Goal: Task Accomplishment & Management: Use online tool/utility

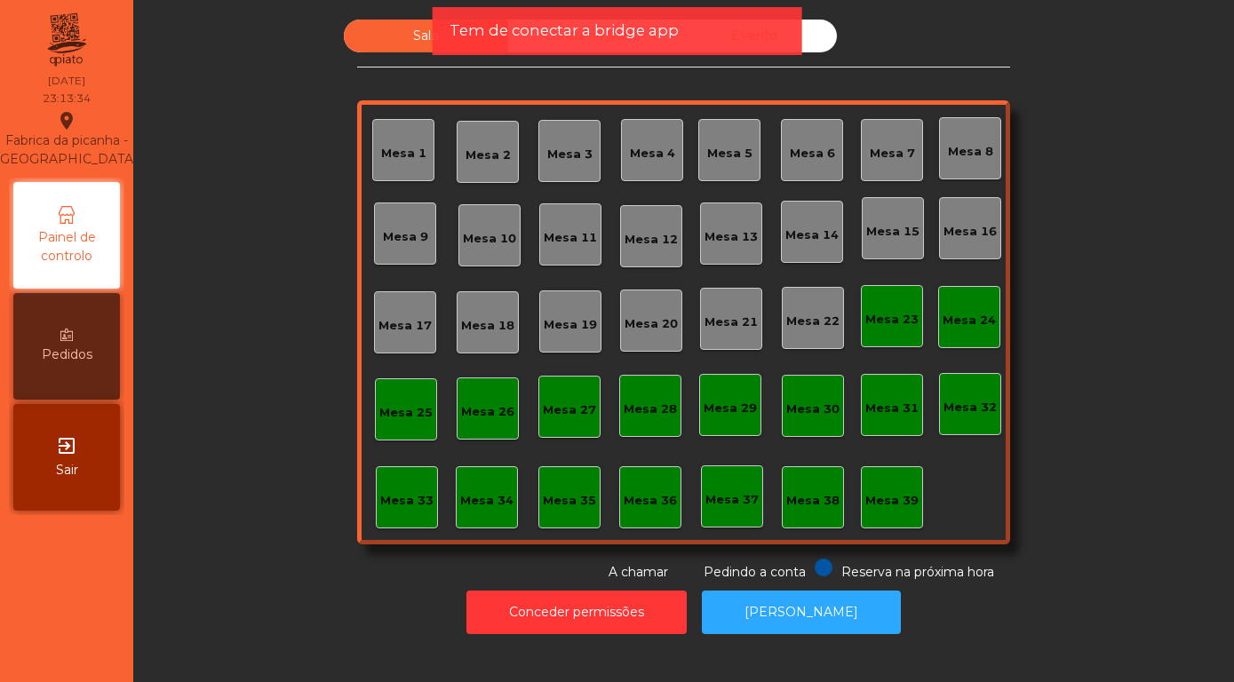
click at [65, 458] on div "exit_to_app Sair" at bounding box center [66, 457] width 107 height 107
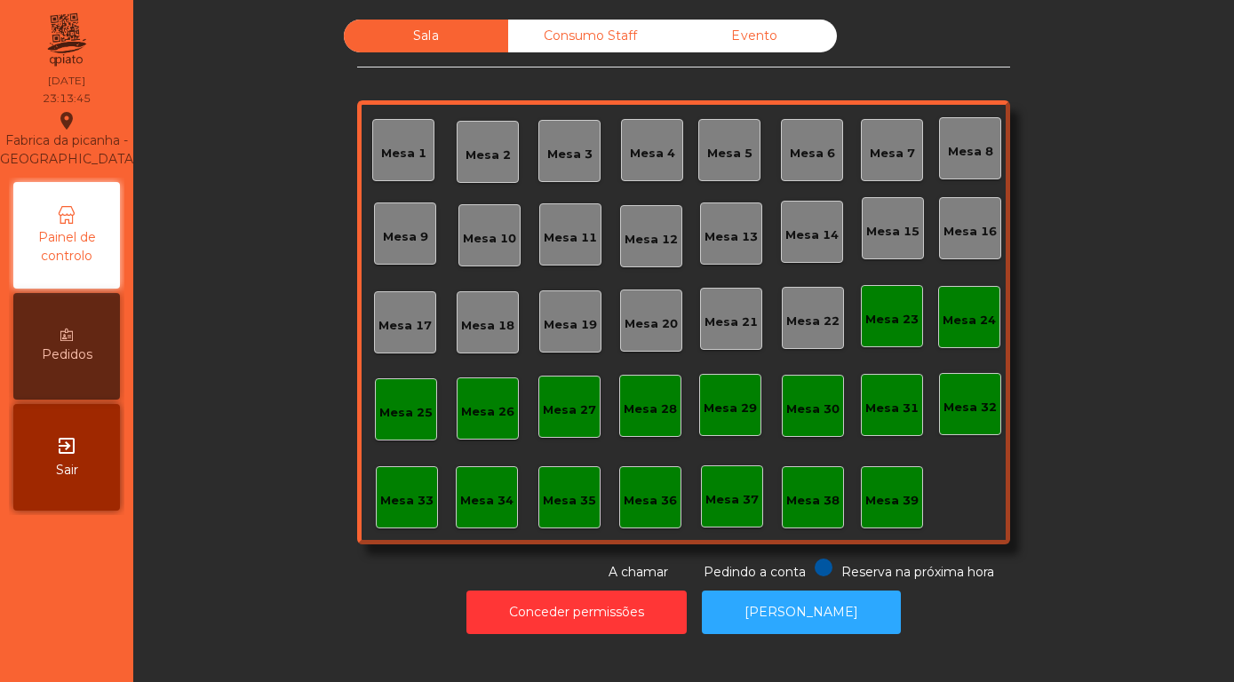
click at [740, 28] on div "Evento" at bounding box center [754, 36] width 164 height 33
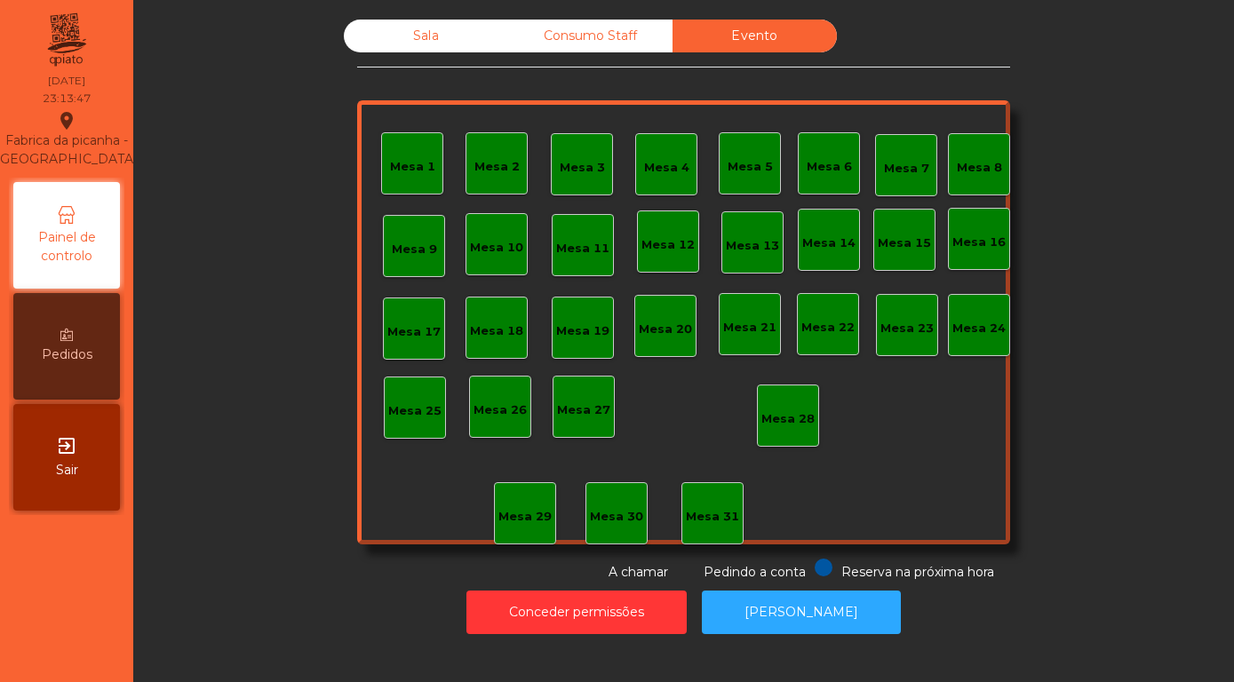
click at [410, 36] on div "Sala" at bounding box center [426, 36] width 164 height 33
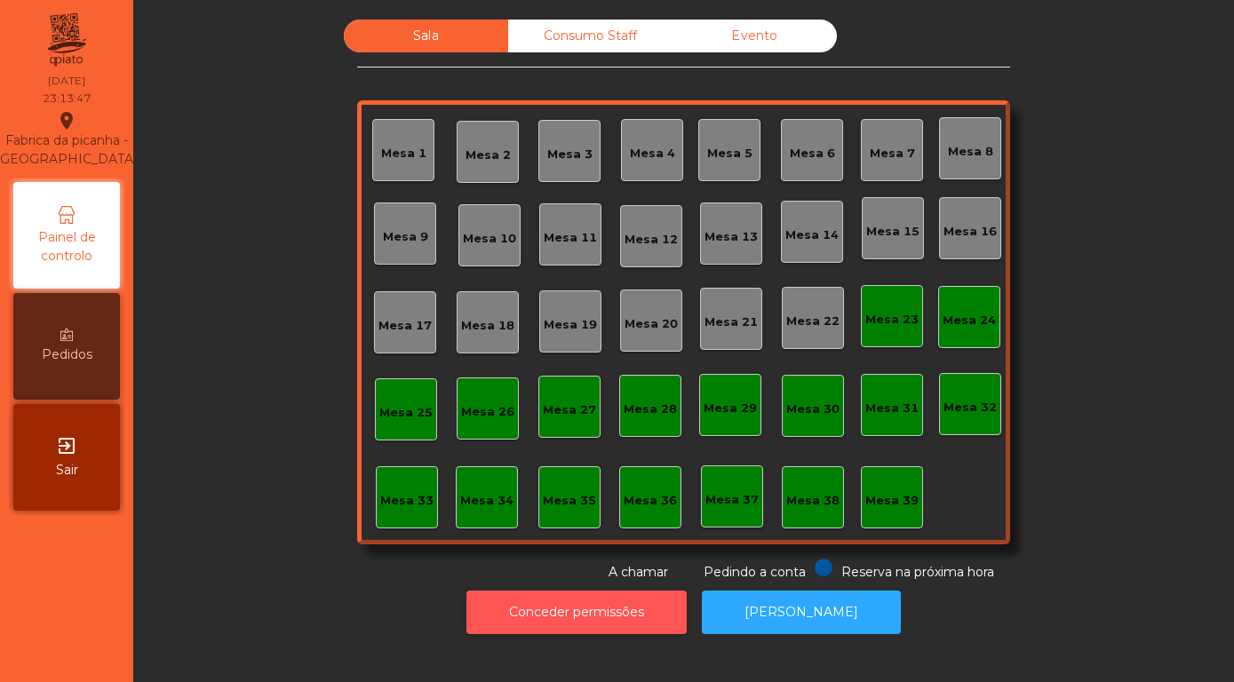
click at [561, 618] on button "Conceder permissões" at bounding box center [576, 613] width 220 height 44
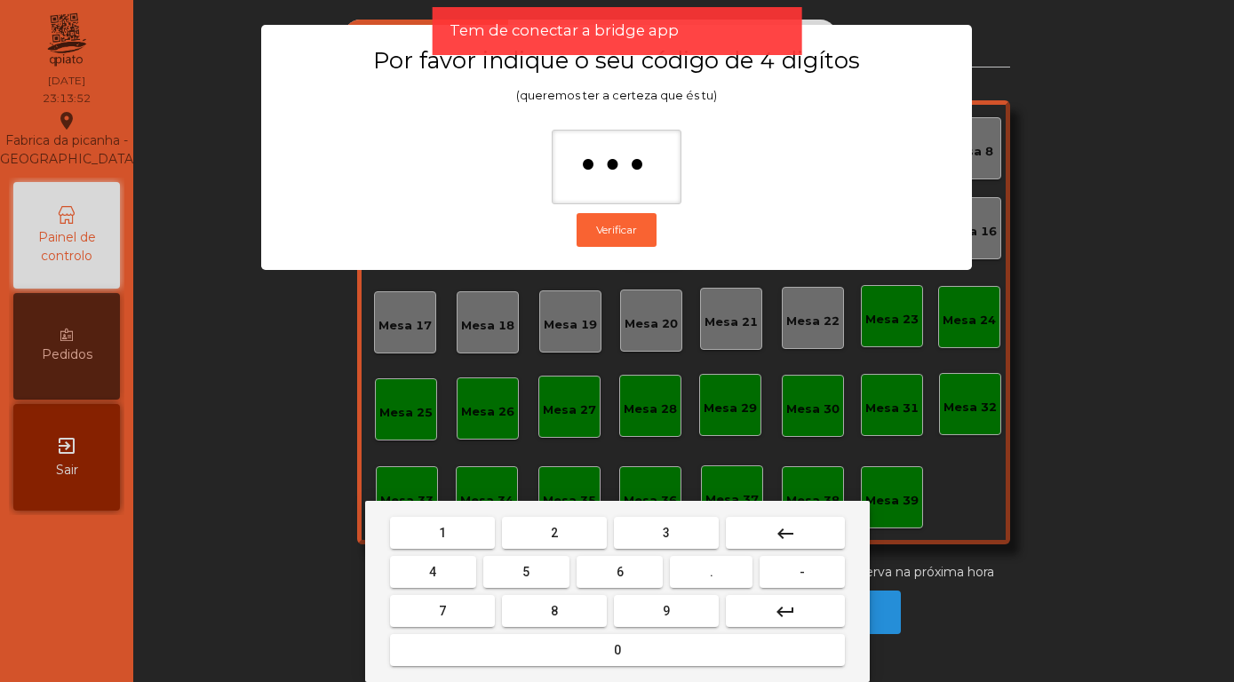
type input "****"
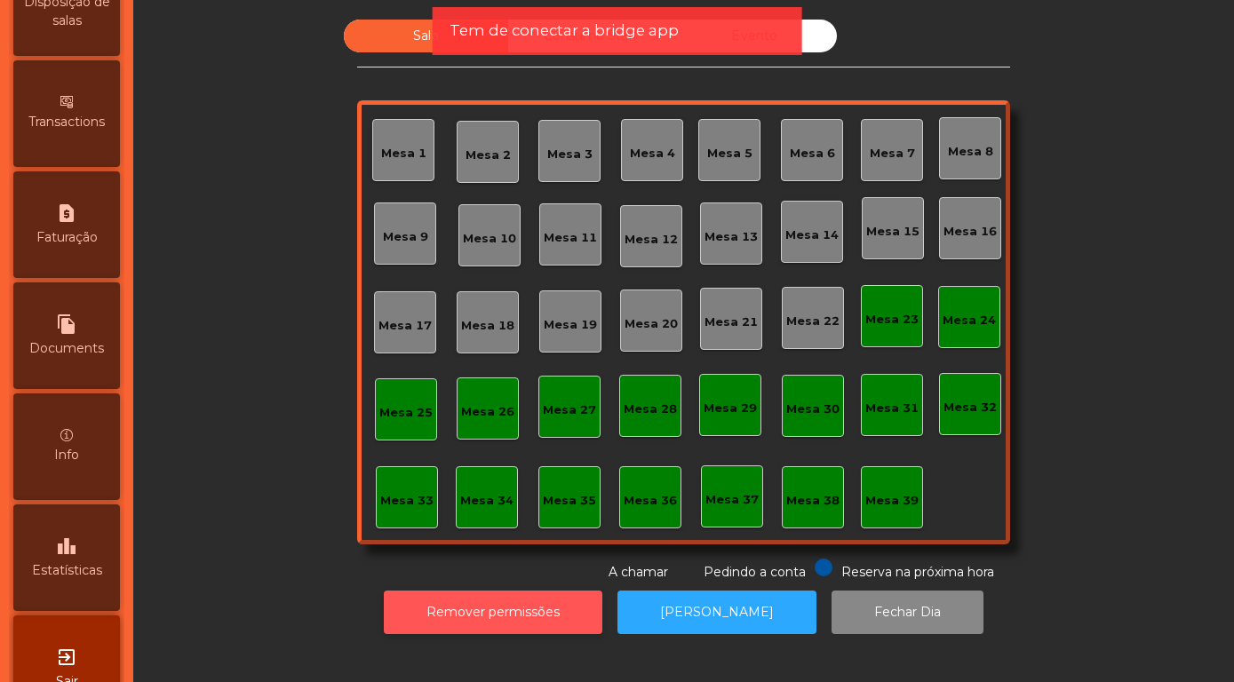
scroll to position [841, 0]
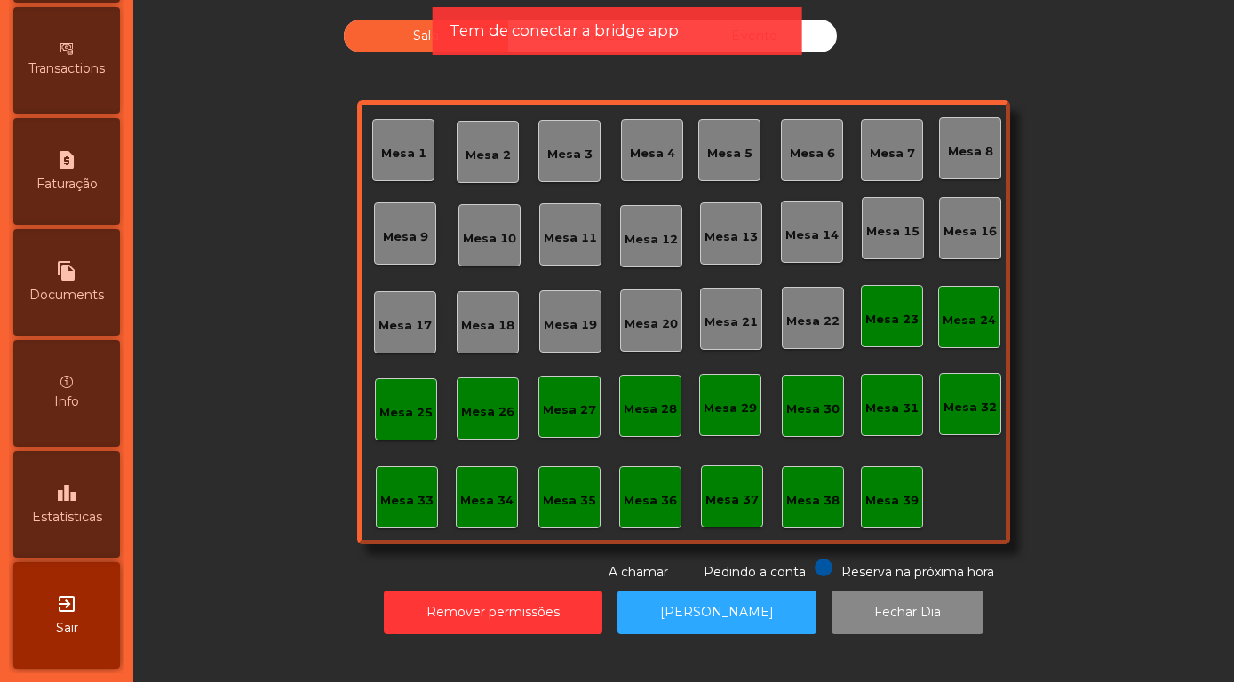
click at [67, 496] on icon "leaderboard" at bounding box center [66, 492] width 21 height 21
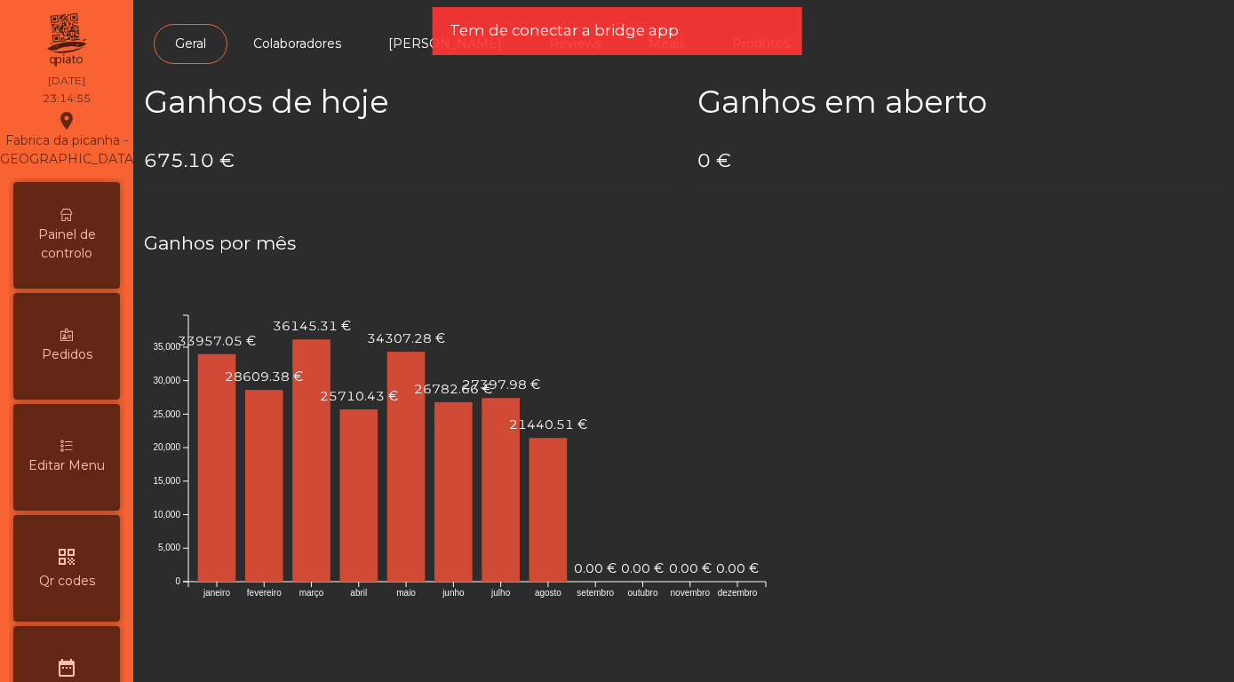
click at [68, 235] on span "Painel de controlo" at bounding box center [67, 244] width 98 height 37
